Goal: Navigation & Orientation: Find specific page/section

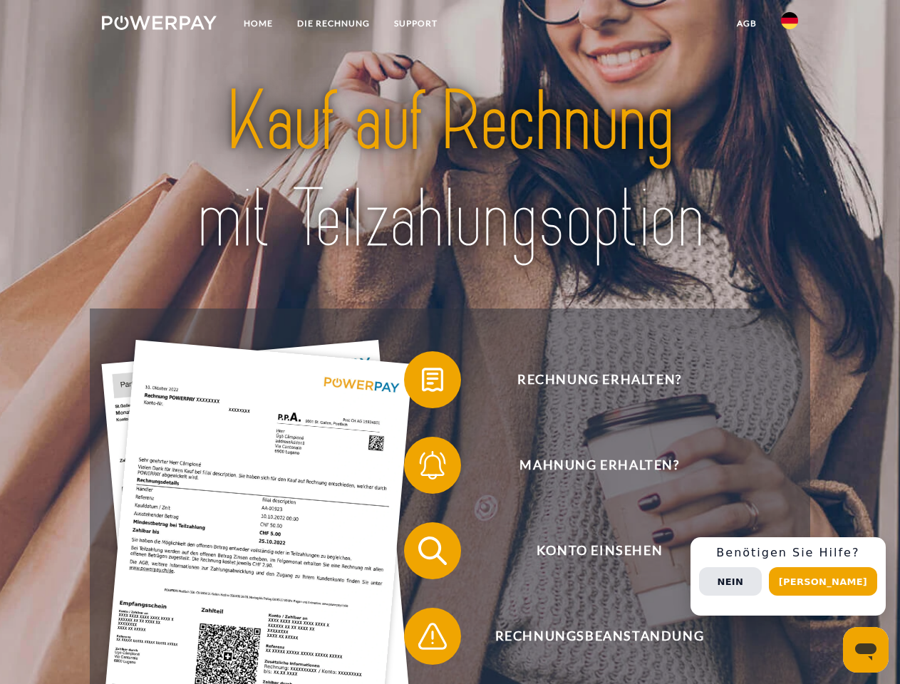
click at [159, 25] on img at bounding box center [159, 23] width 115 height 14
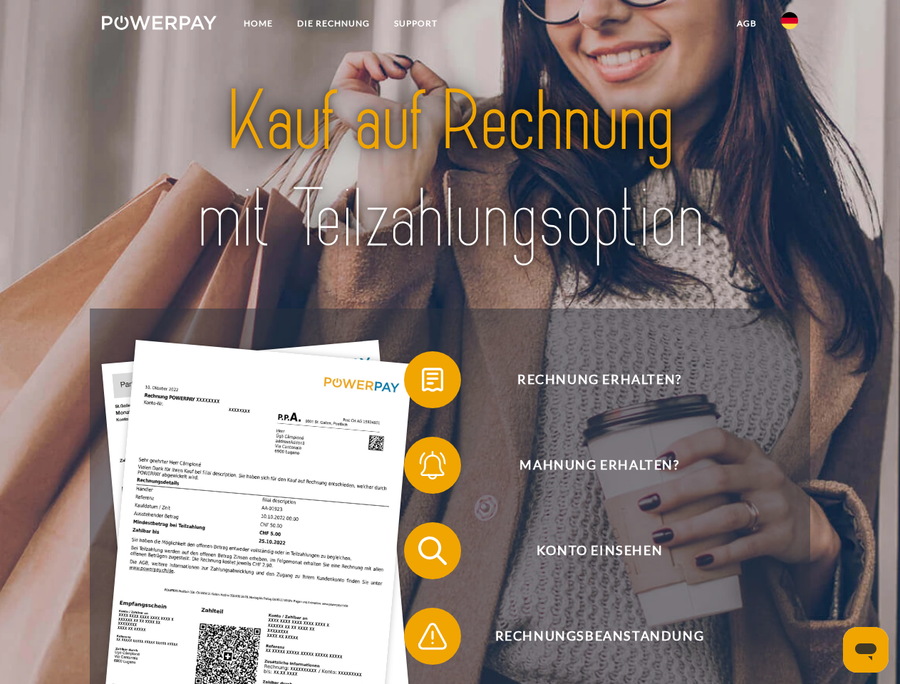
click at [790, 25] on img at bounding box center [789, 20] width 17 height 17
click at [746, 24] on link "agb" at bounding box center [747, 24] width 44 height 26
click at [422, 383] on span at bounding box center [411, 379] width 71 height 71
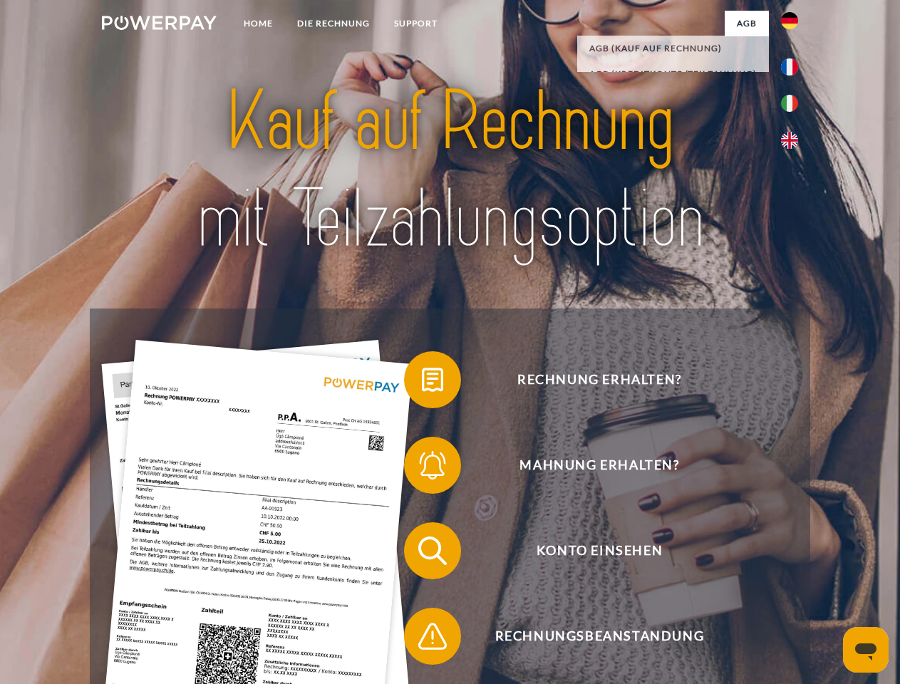
click at [422, 468] on span at bounding box center [411, 465] width 71 height 71
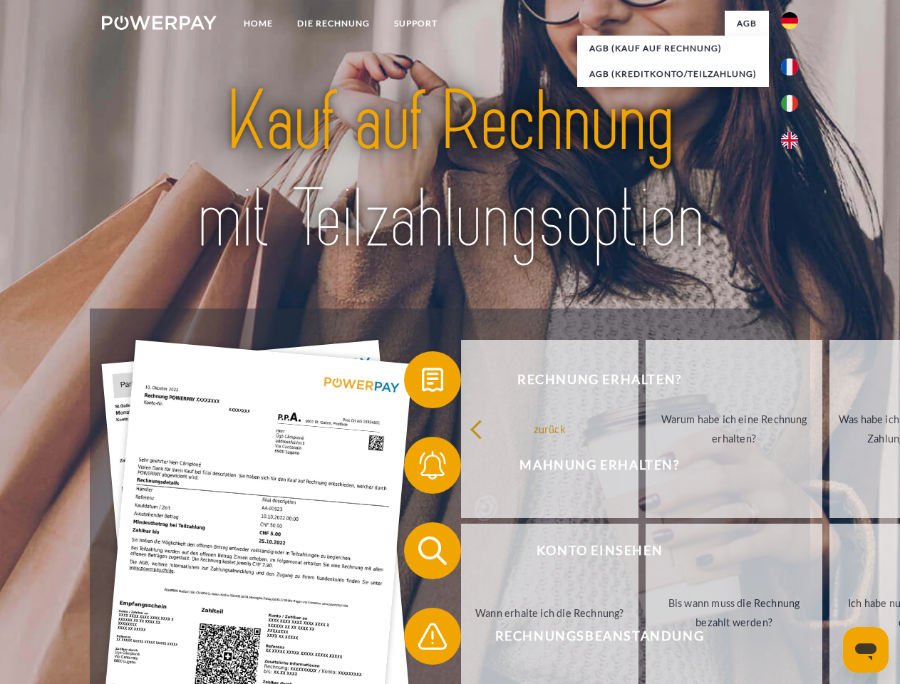
click at [646, 554] on link "Bis wann muss die Rechnung bezahlt werden?" at bounding box center [734, 613] width 177 height 178
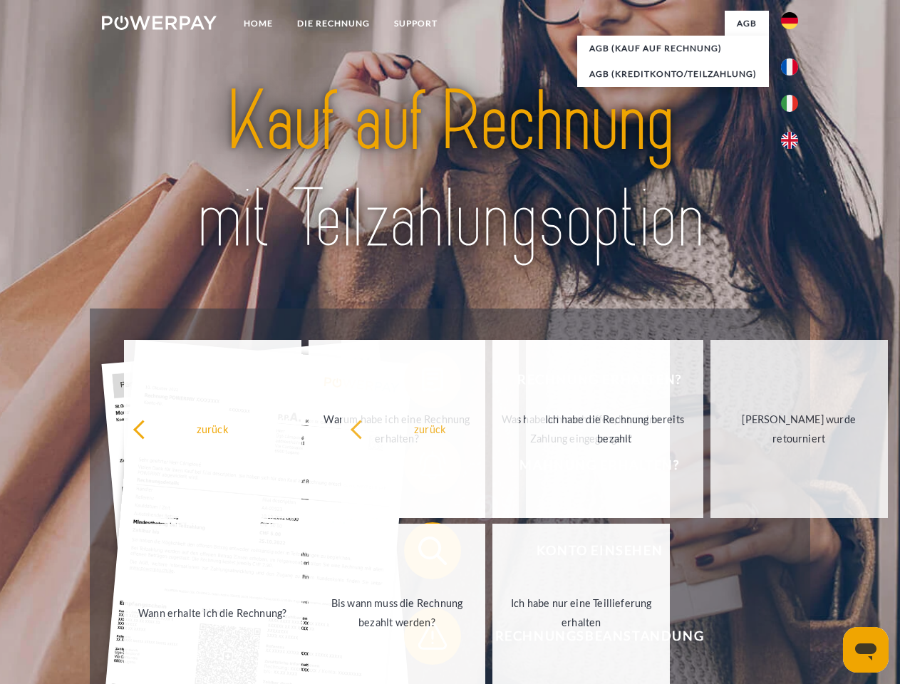
click at [422, 639] on span at bounding box center [411, 636] width 71 height 71
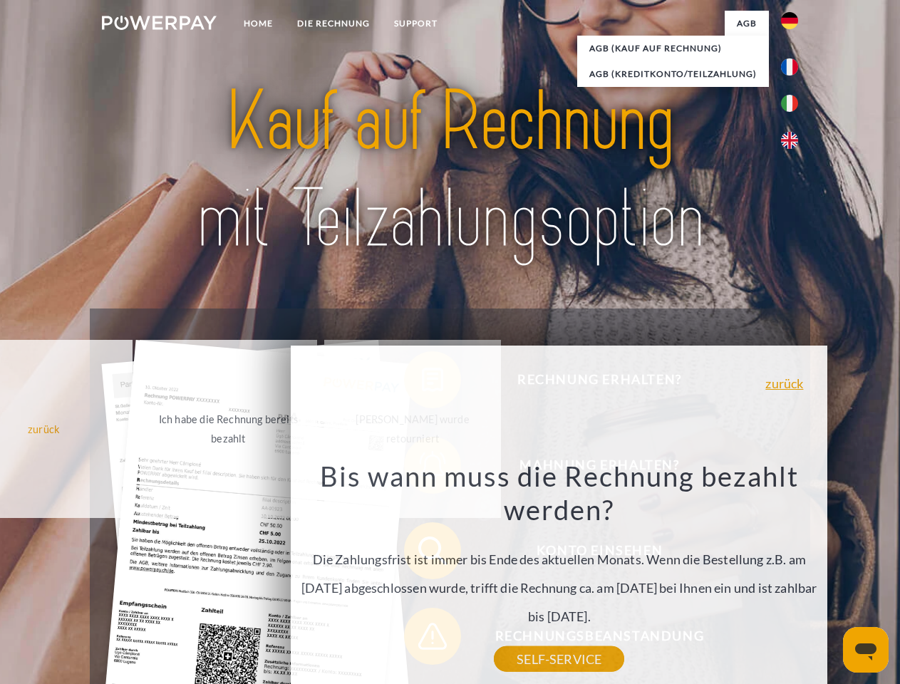
click at [793, 577] on div "Rechnung erhalten? Mahnung erhalten? Konto einsehen" at bounding box center [450, 594] width 720 height 570
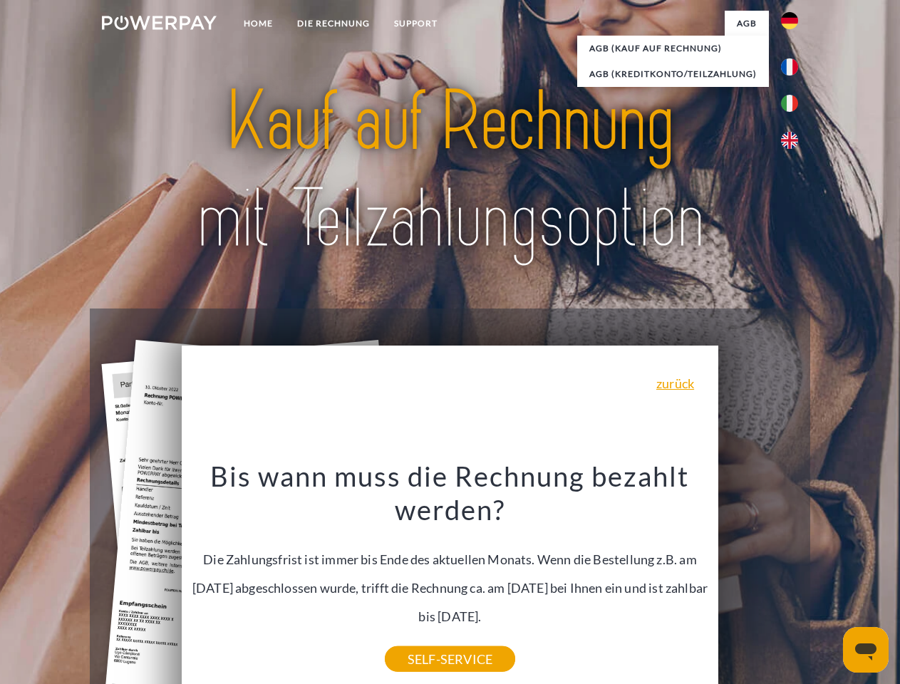
click at [758, 579] on span "Konto einsehen" at bounding box center [599, 550] width 349 height 57
click at [828, 582] on header "Home DIE RECHNUNG SUPPORT" at bounding box center [450, 492] width 900 height 984
